Goal: Find specific page/section: Find specific page/section

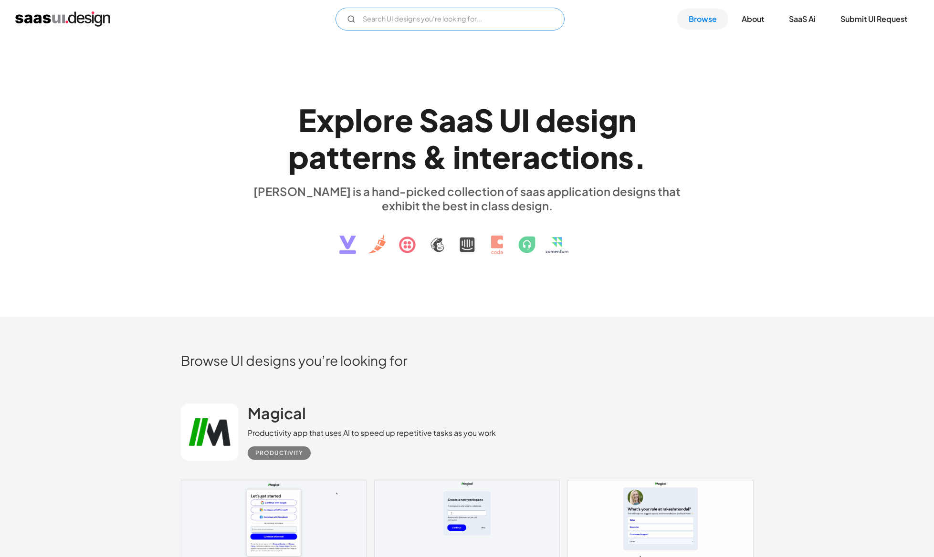
click at [432, 23] on input "Email Form" at bounding box center [449, 19] width 229 height 23
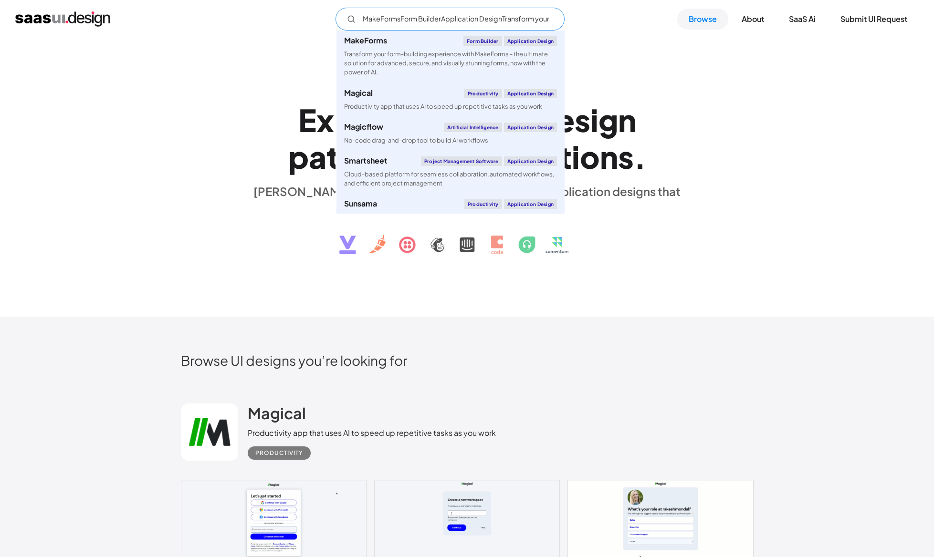
type input "MakeFormsForm BuilderApplication DesignTransform your form-building experience …"
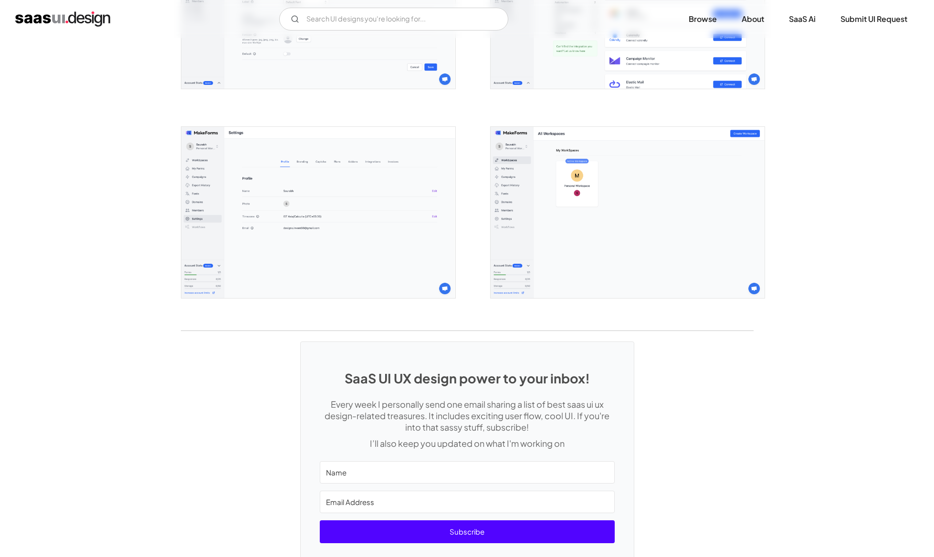
scroll to position [2408, 0]
click at [380, 16] on input "Email Form" at bounding box center [393, 19] width 229 height 23
type input "intercom"
type input "ma"
